Goal: Task Accomplishment & Management: Manage account settings

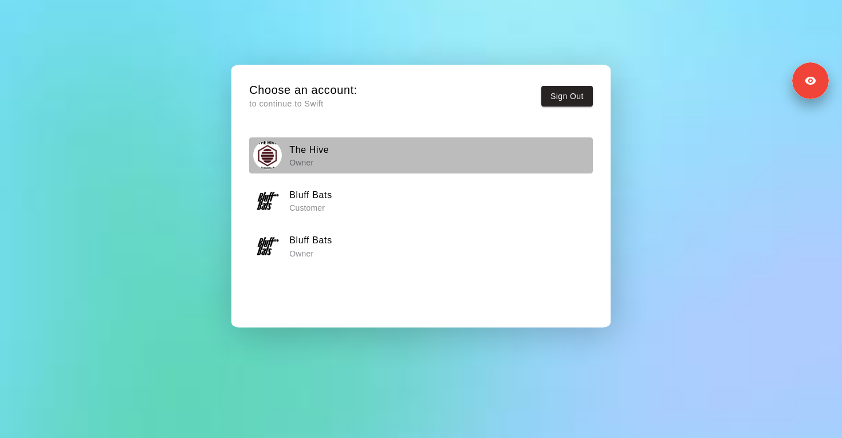
click at [374, 155] on div "The Hive Owner" at bounding box center [421, 155] width 336 height 29
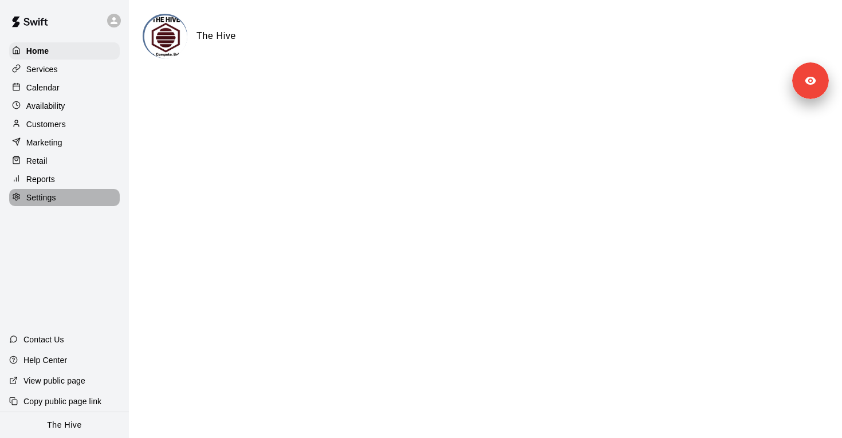
click at [60, 203] on div "Settings" at bounding box center [64, 197] width 111 height 17
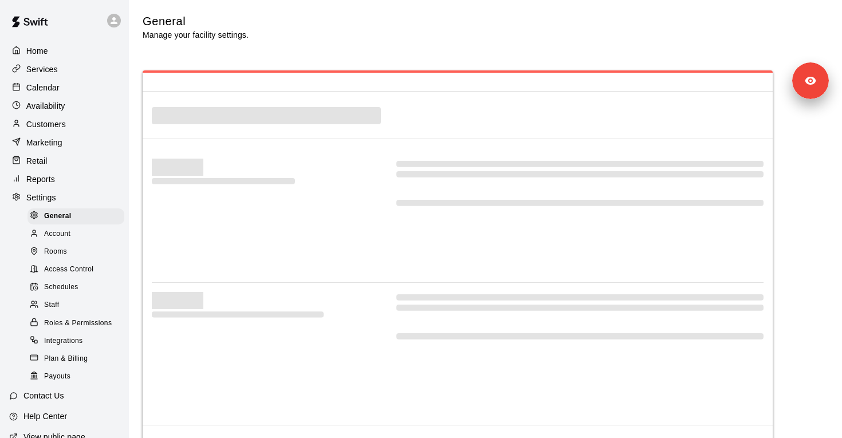
select select "**"
